Goal: Task Accomplishment & Management: Complete application form

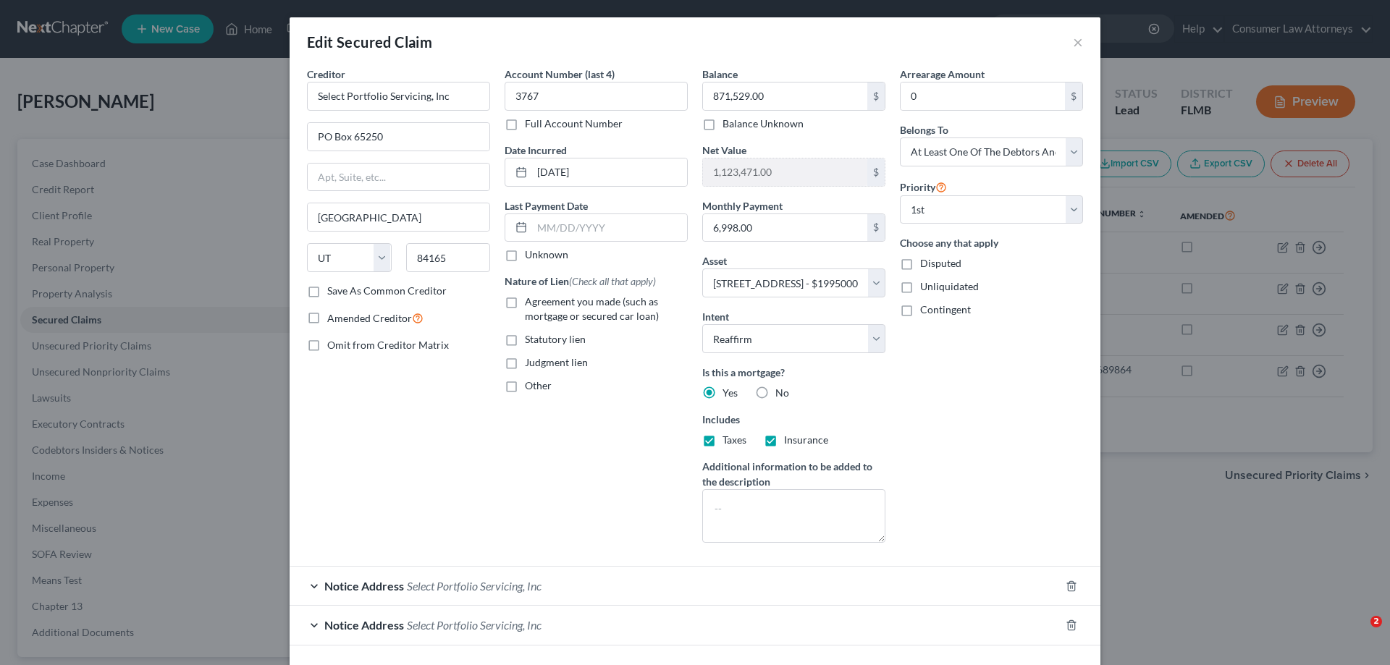
select select "46"
select select "3"
select select "2"
select select "3"
select select "0"
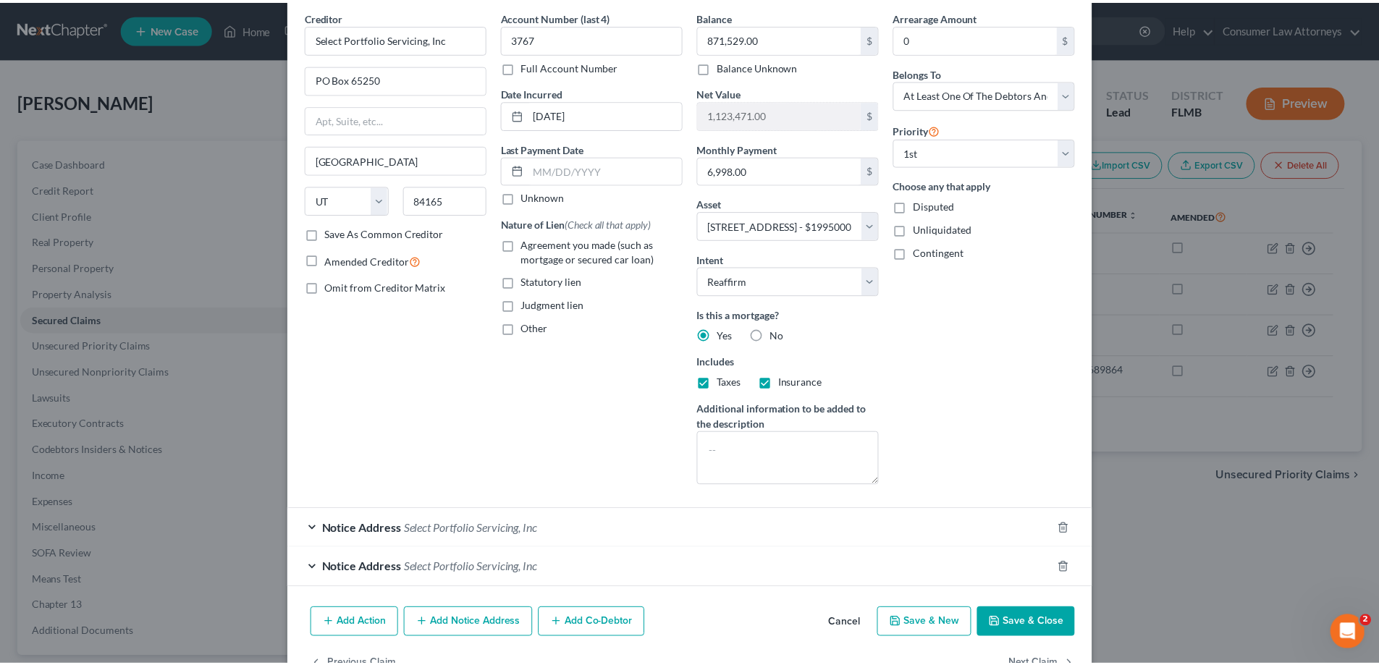
scroll to position [101, 0]
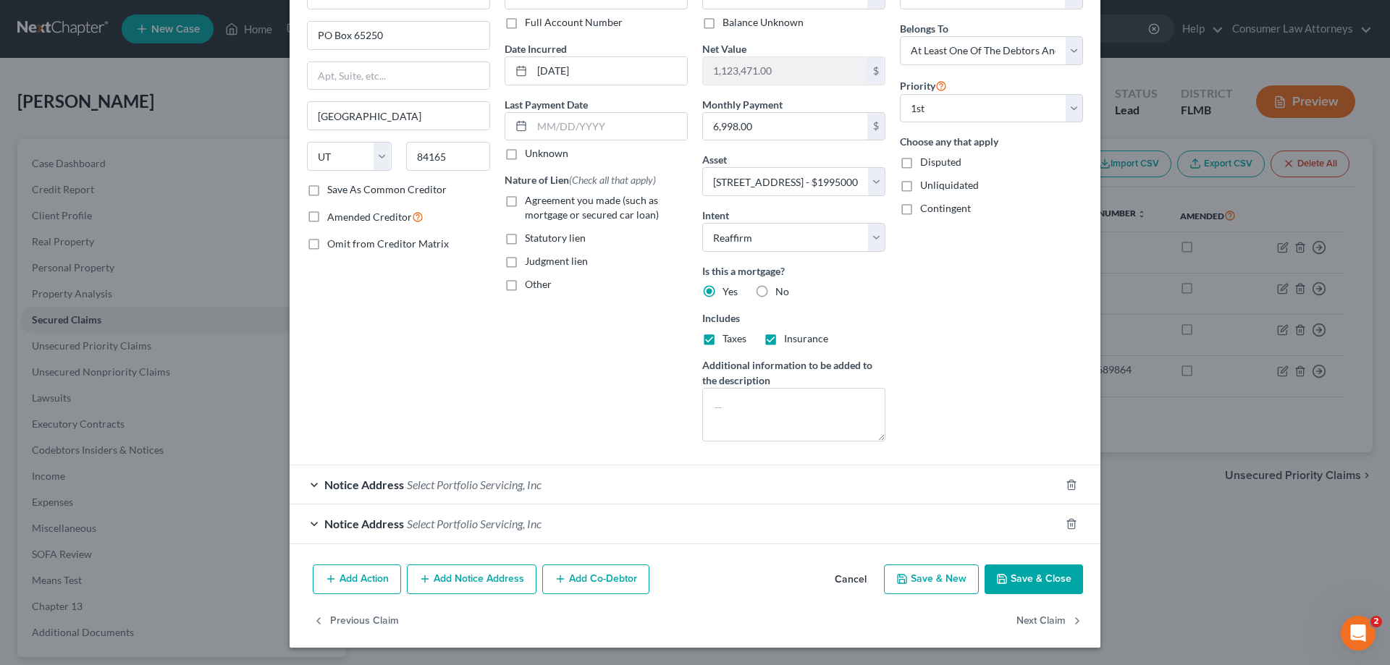
click at [1053, 576] on button "Save & Close" at bounding box center [1034, 580] width 98 height 30
select select
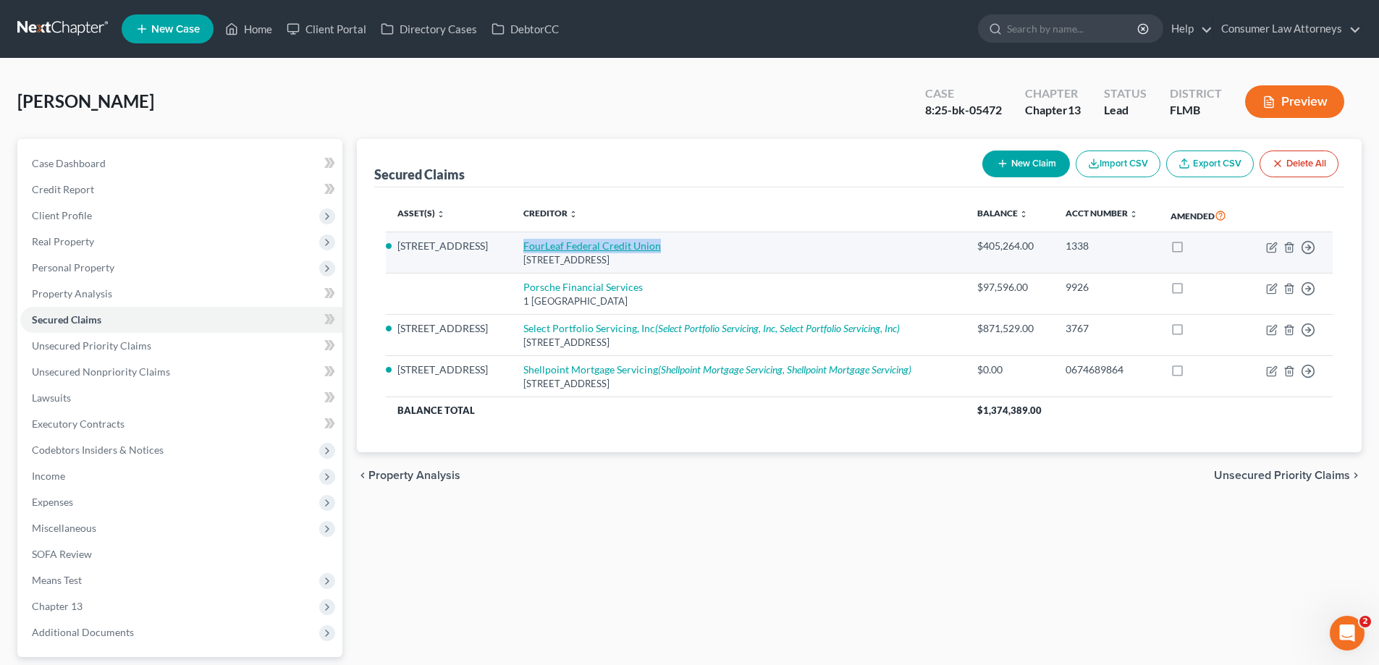
drag, startPoint x: 536, startPoint y: 249, endPoint x: 675, endPoint y: 251, distance: 139.0
click at [675, 251] on td "FourLeaf Federal Credit Union [STREET_ADDRESS]" at bounding box center [739, 252] width 454 height 41
click at [661, 251] on link "FourLeaf Federal Credit Union" at bounding box center [593, 246] width 138 height 12
select select "35"
select select "2"
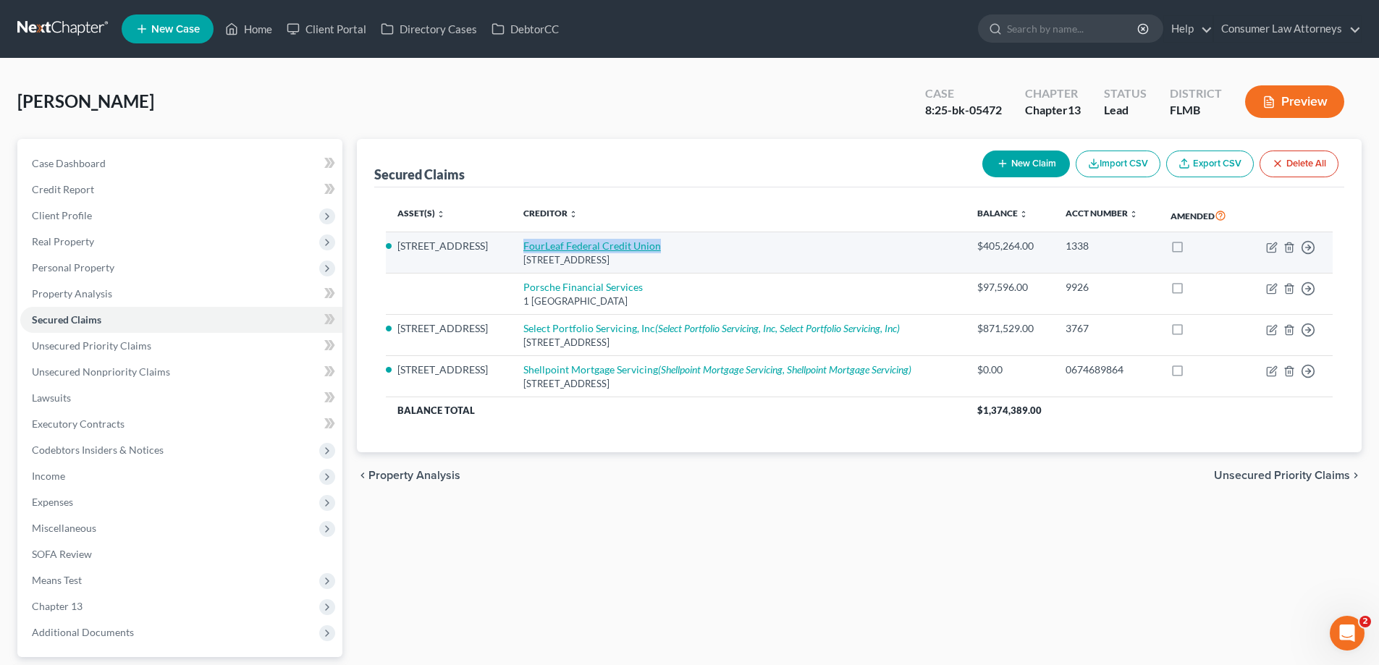
select select "3"
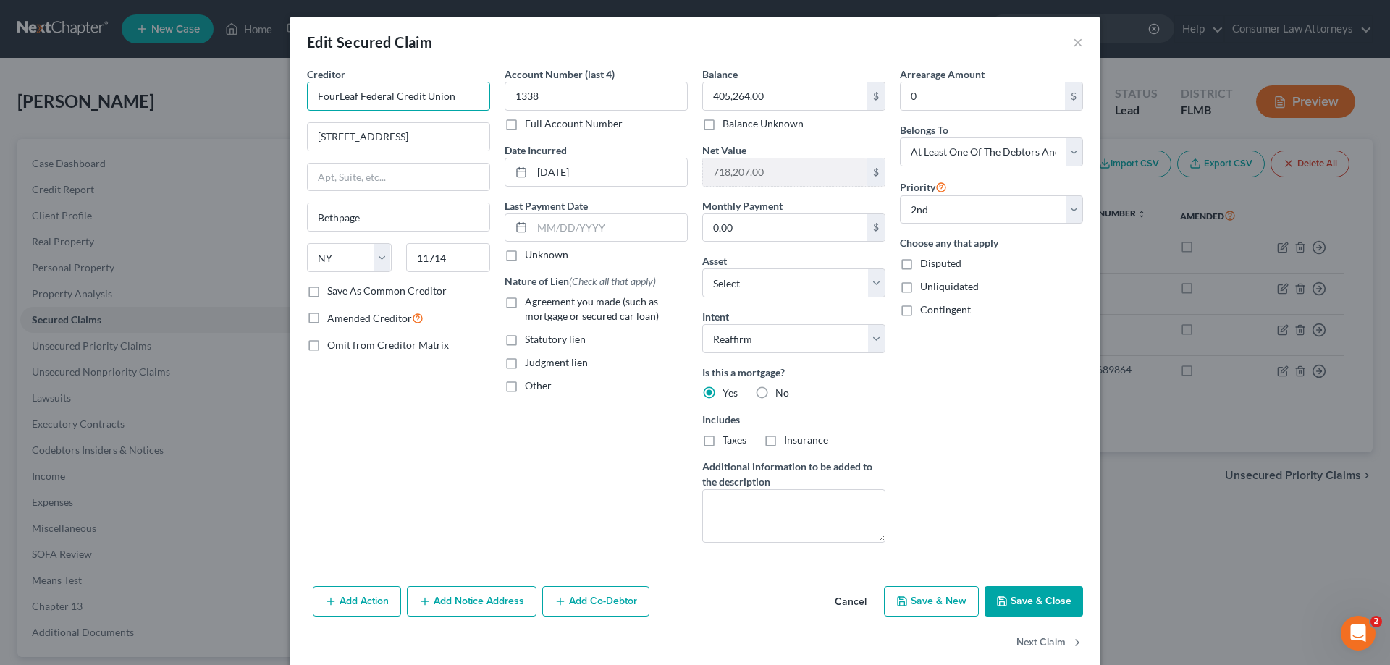
drag, startPoint x: 454, startPoint y: 101, endPoint x: 274, endPoint y: 105, distance: 180.3
click at [274, 105] on div "Edit Secured Claim × Creditor * FourLeaf Federal Credit Union [STREET_ADDRESS] …" at bounding box center [695, 332] width 1390 height 665
drag, startPoint x: 1064, startPoint y: 603, endPoint x: 1341, endPoint y: 652, distance: 281.7
click at [1064, 604] on button "Save & Close" at bounding box center [1034, 602] width 98 height 30
select select "1"
